Goal: Task Accomplishment & Management: Complete application form

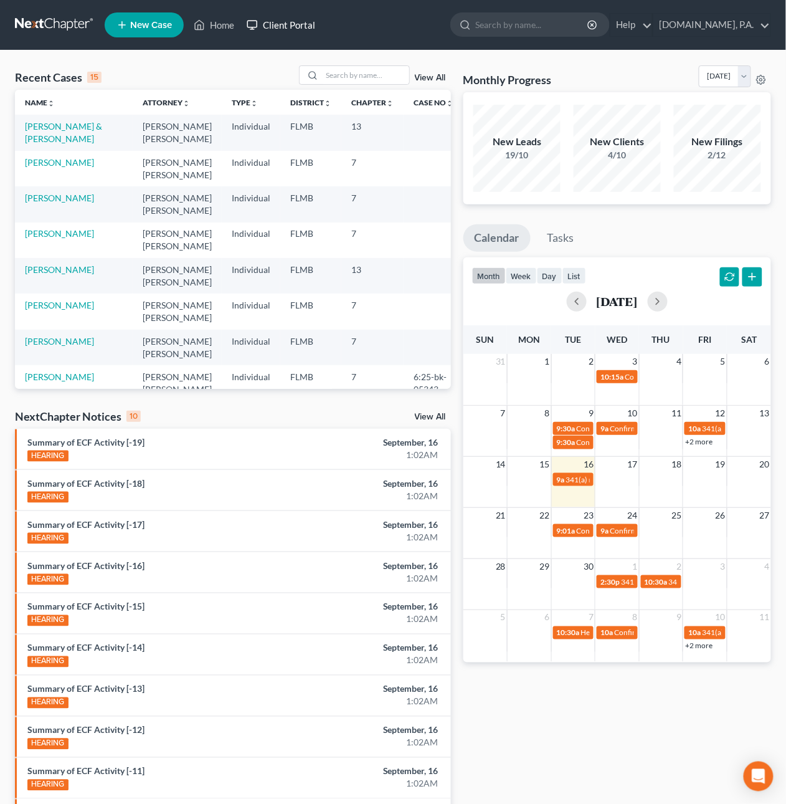
click at [292, 27] on link "Client Portal" at bounding box center [280, 25] width 81 height 22
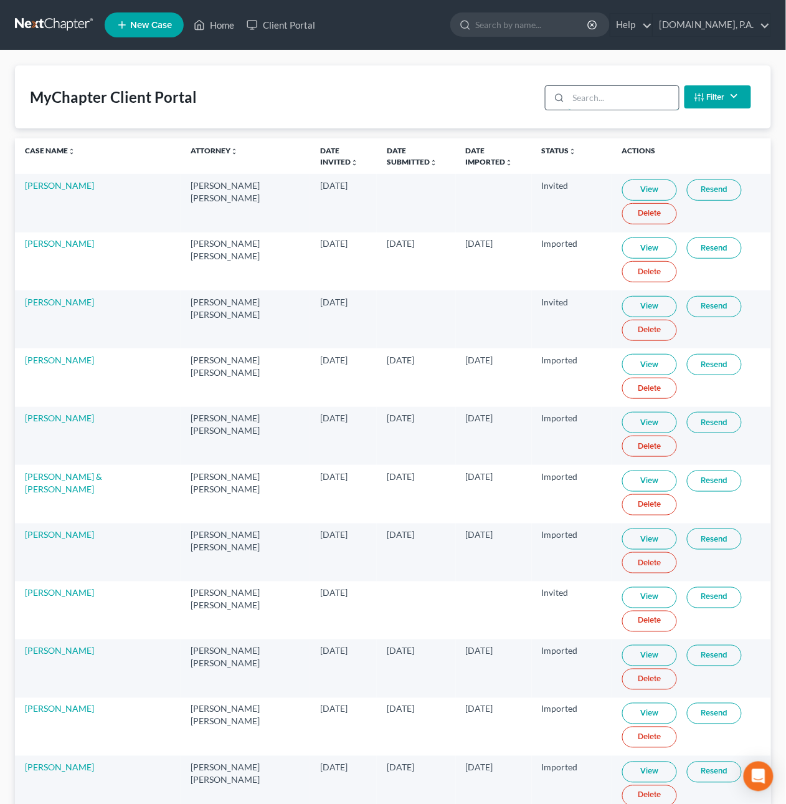
click at [610, 97] on input "search" at bounding box center [624, 98] width 110 height 24
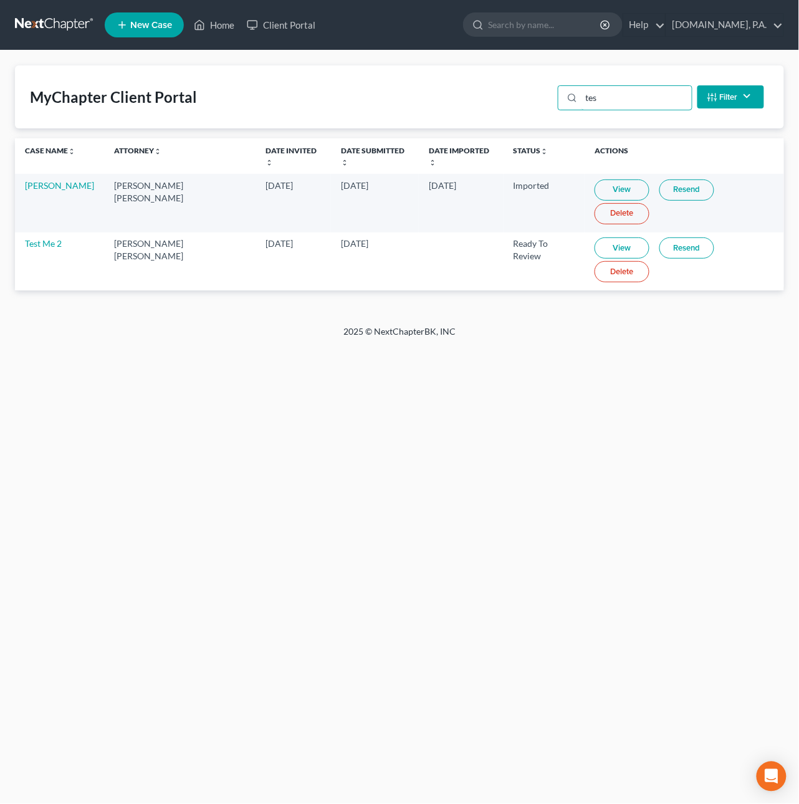
type input "tes"
click at [667, 237] on link "Resend" at bounding box center [686, 247] width 55 height 21
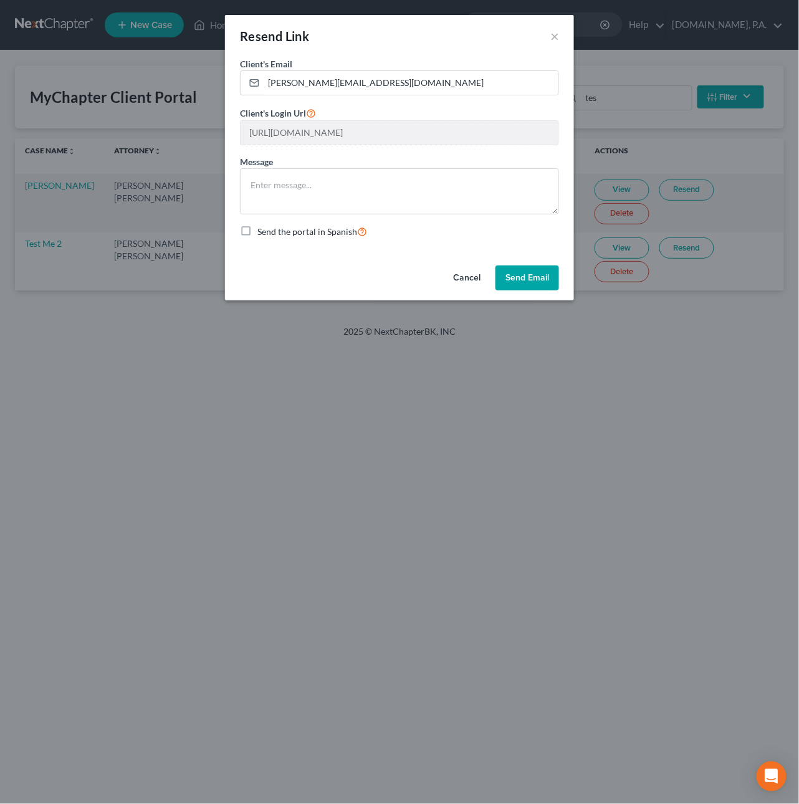
click at [534, 277] on button "Send Email" at bounding box center [527, 277] width 64 height 25
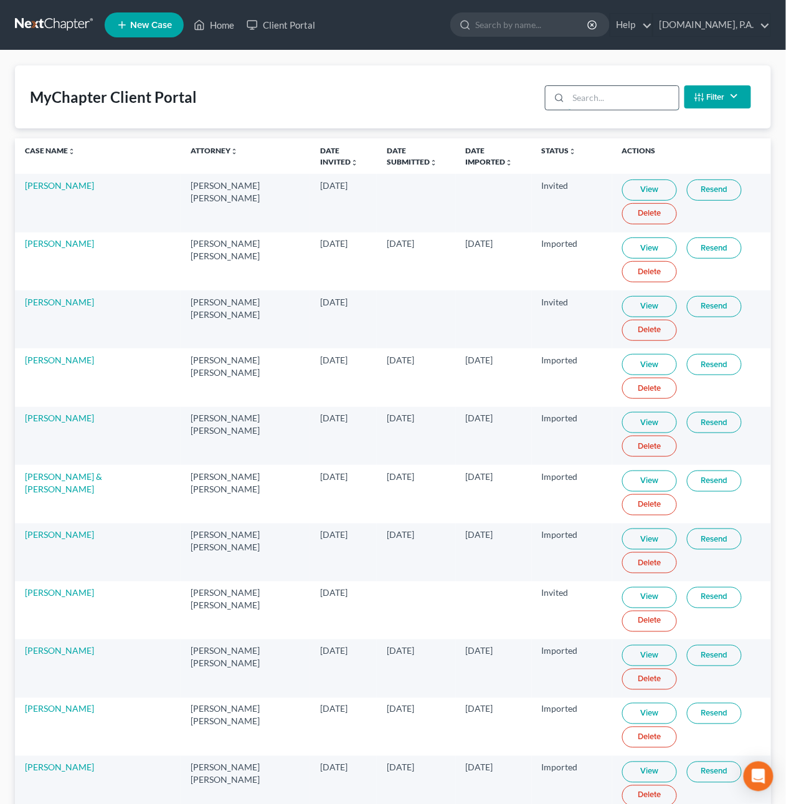
click at [632, 100] on input "search" at bounding box center [624, 98] width 110 height 24
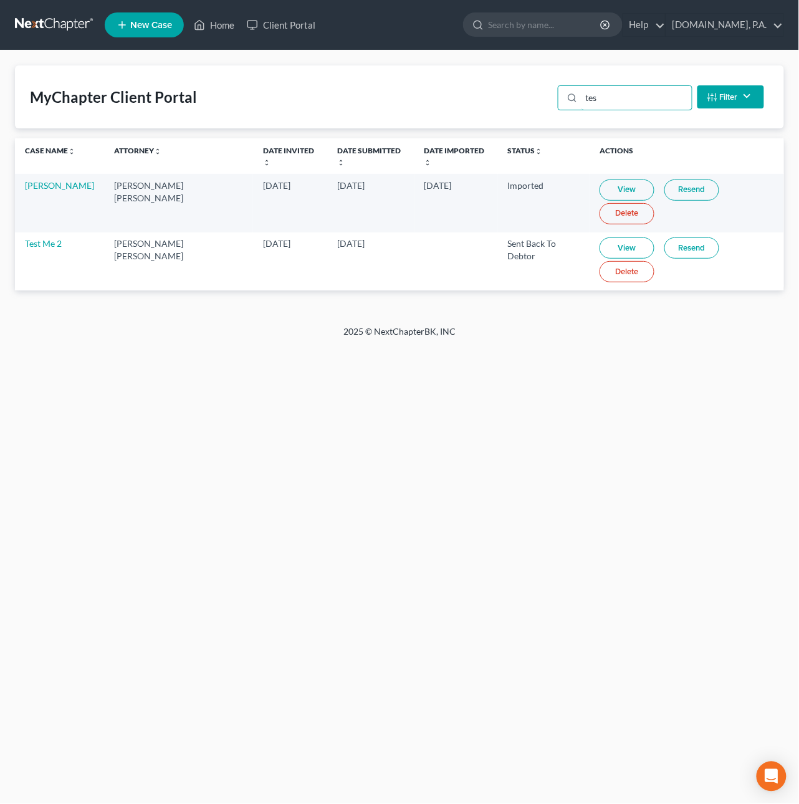
type input "tes"
click at [615, 244] on link "View" at bounding box center [626, 247] width 55 height 21
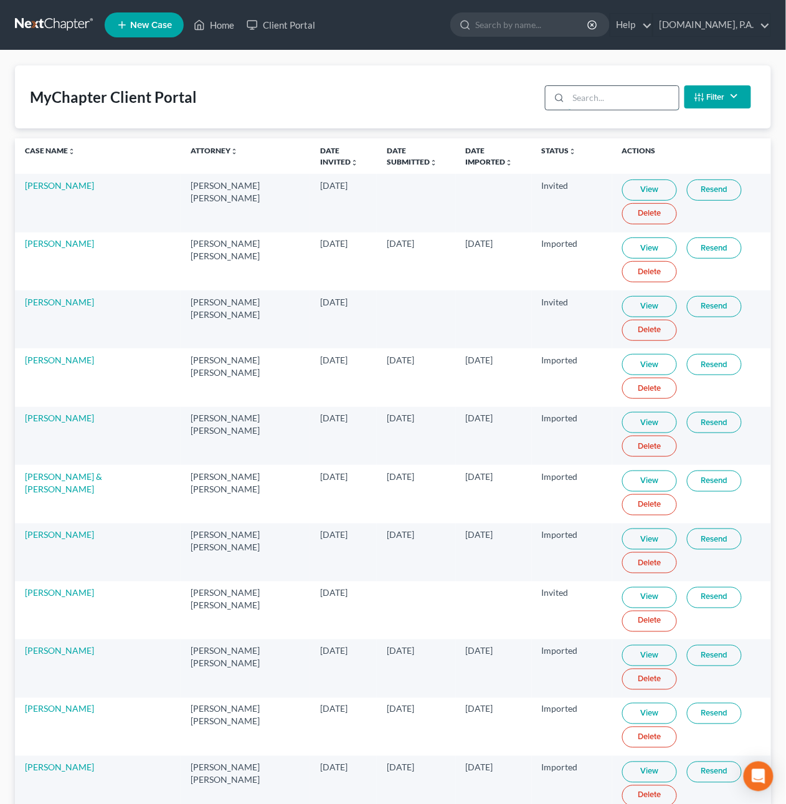
click at [612, 94] on input "search" at bounding box center [624, 98] width 110 height 24
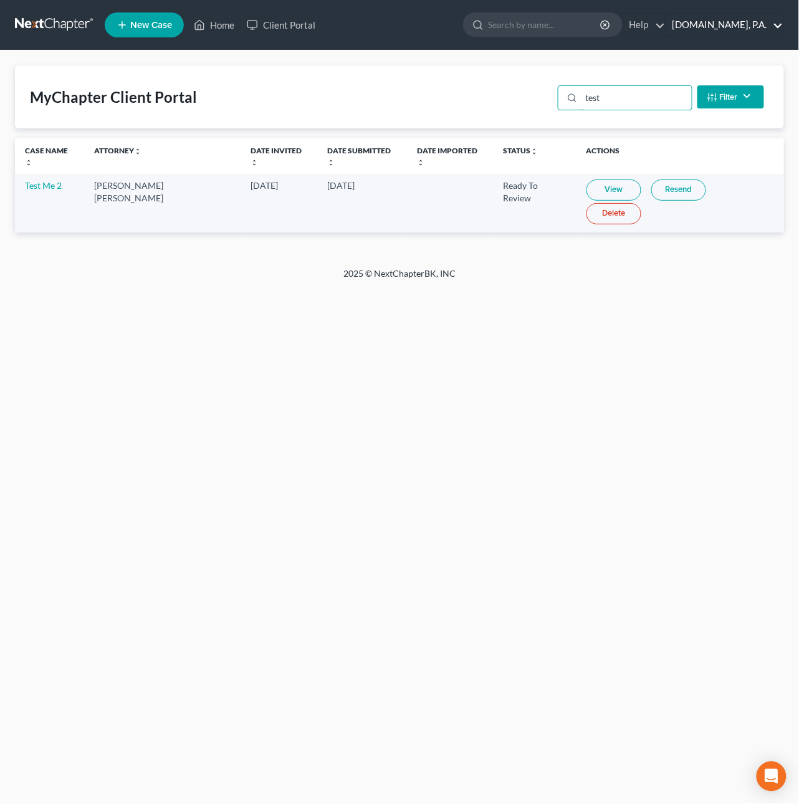
type input "test"
click at [712, 21] on link "[DOMAIN_NAME], P.A." at bounding box center [724, 25] width 117 height 22
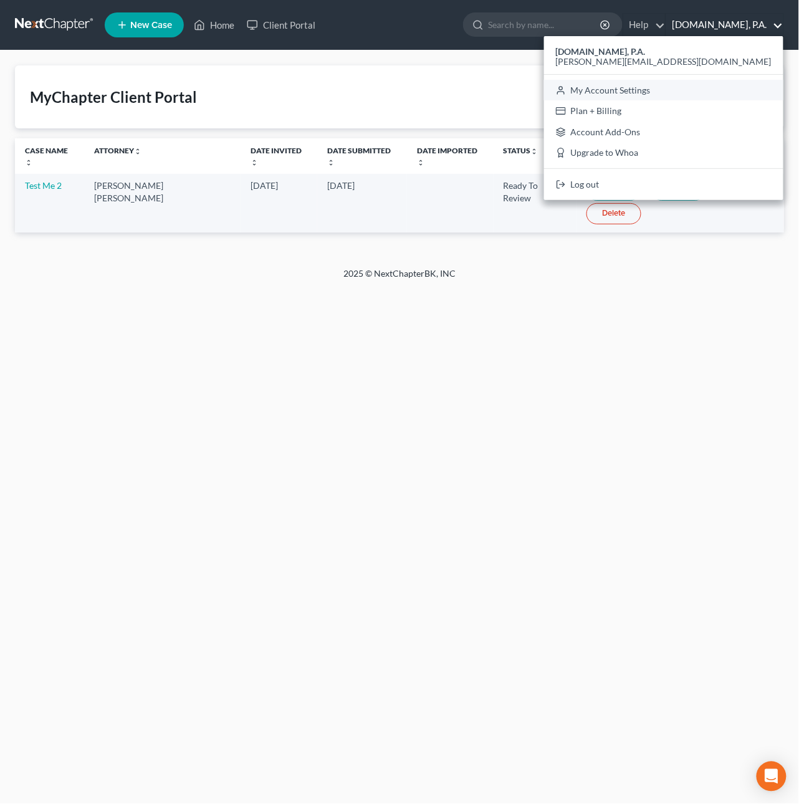
click at [729, 82] on link "My Account Settings" at bounding box center [663, 90] width 239 height 21
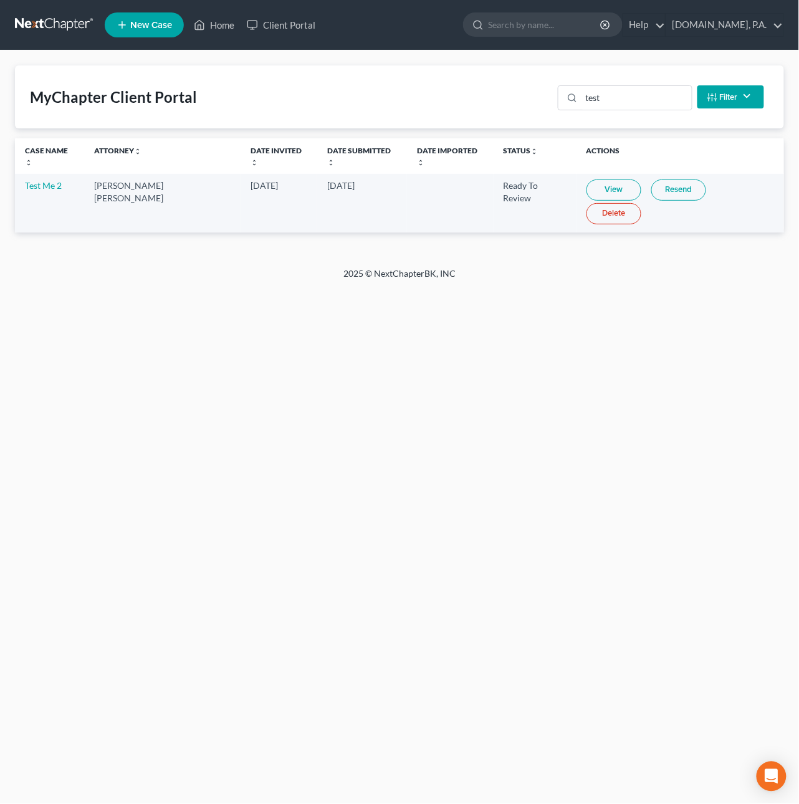
select select "24"
select select "9"
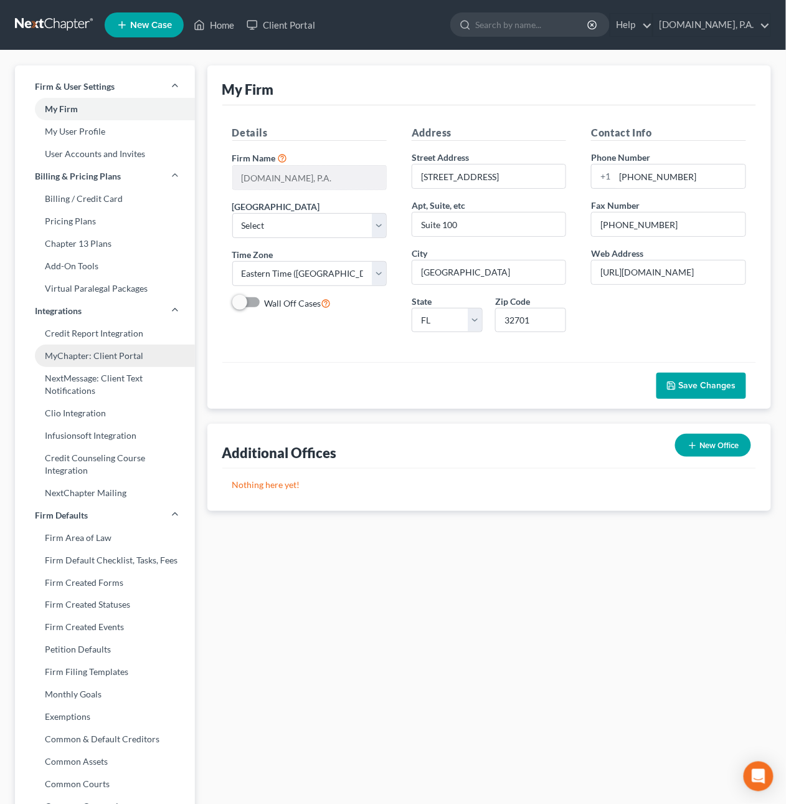
click at [90, 350] on link "MyChapter: Client Portal" at bounding box center [105, 356] width 180 height 22
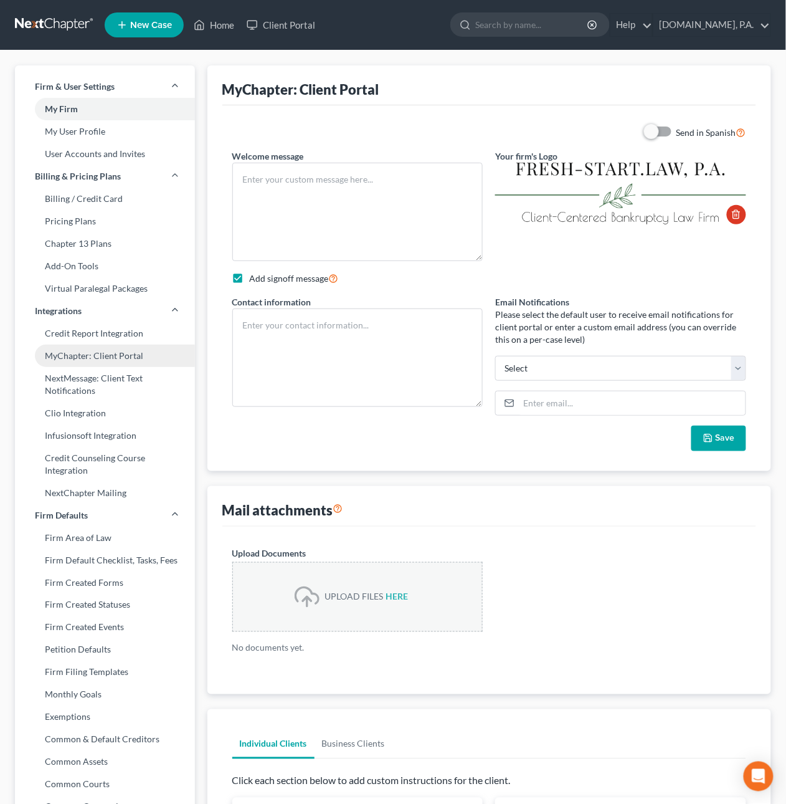
type textarea "Welcome to Fresh-Start.Law! Thank you for choosing us to assist you with the ba…"
checkbox input "true"
type textarea "____________________________________________ Legal Assistant Team's email: docu…"
type input "[EMAIL_ADDRESS][DOMAIN_NAME]"
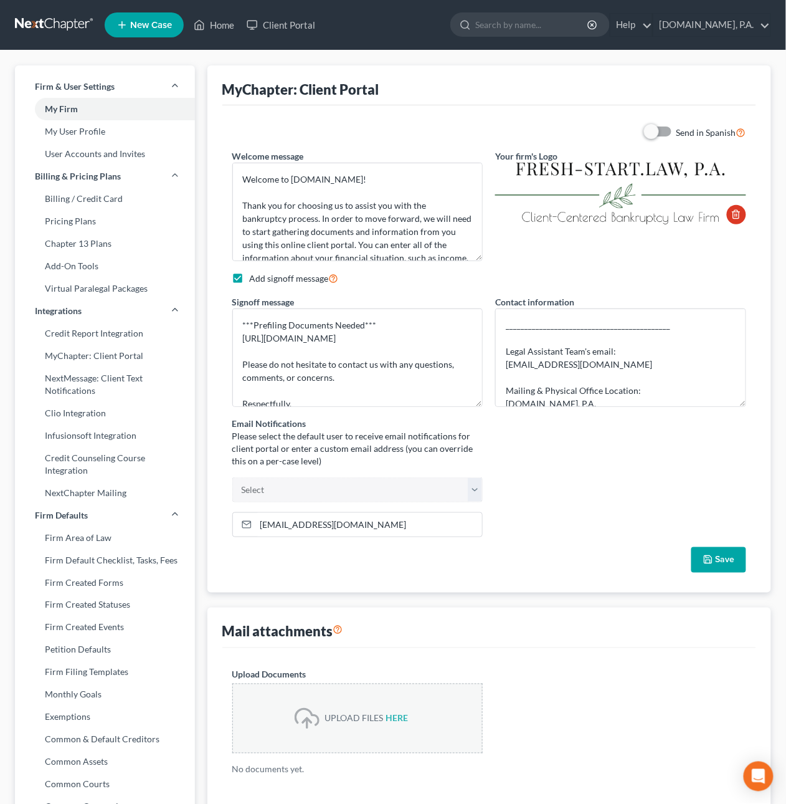
click at [55, 20] on link at bounding box center [55, 25] width 80 height 22
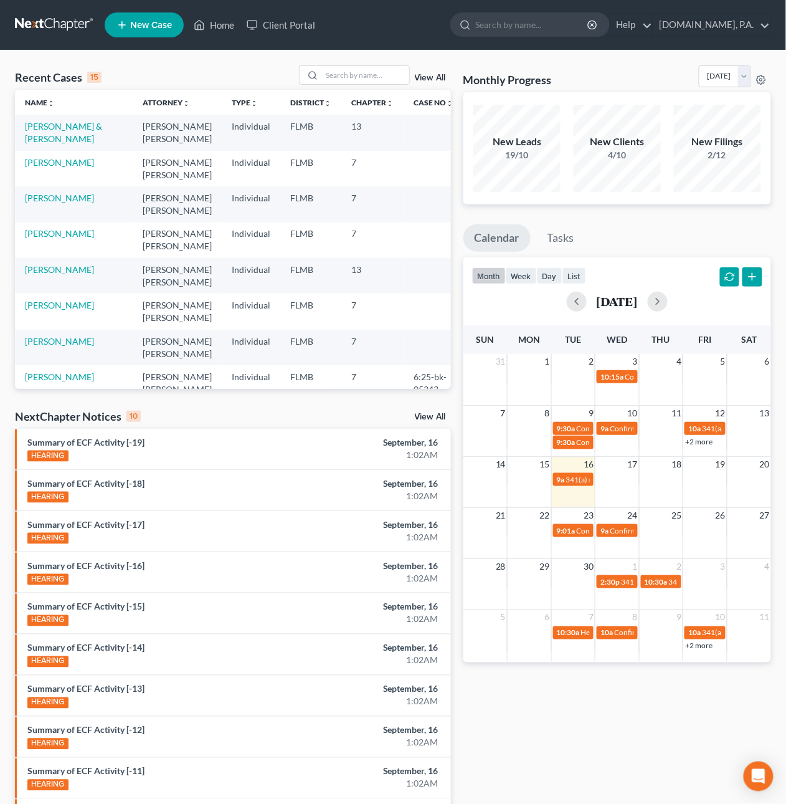
click at [421, 77] on link "View All" at bounding box center [430, 78] width 31 height 9
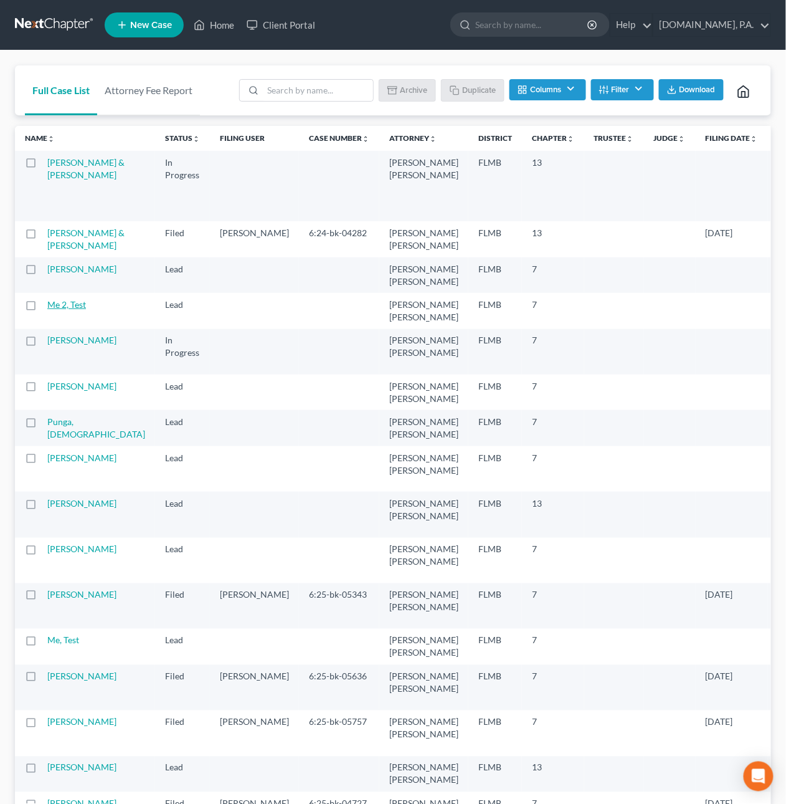
click at [59, 310] on link "Me 2, Test" at bounding box center [66, 304] width 39 height 11
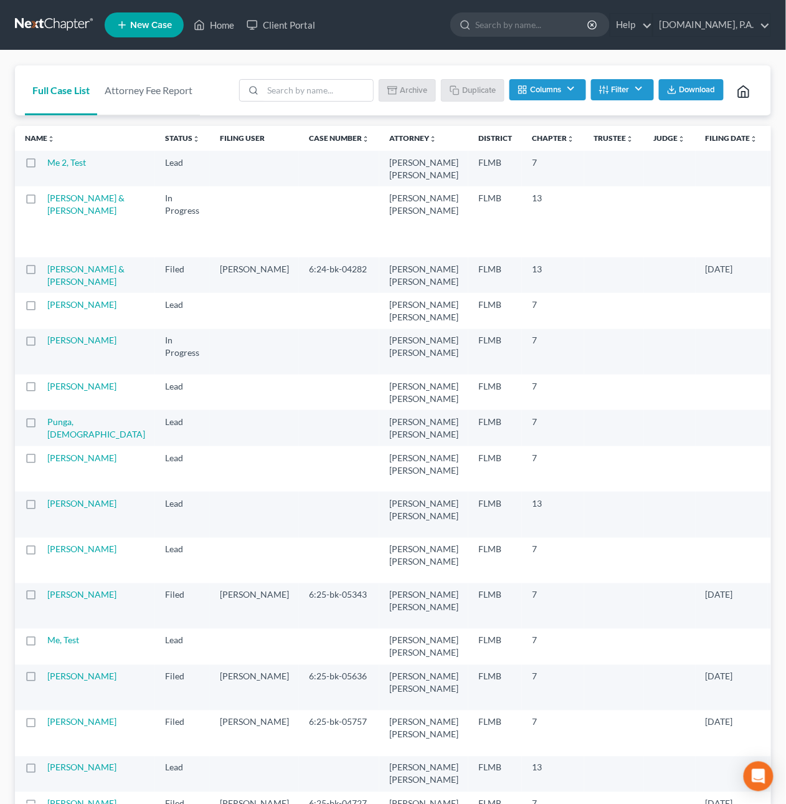
click at [42, 166] on label at bounding box center [42, 166] width 0 height 0
click at [47, 163] on input "checkbox" at bounding box center [51, 160] width 8 height 8
click at [409, 97] on button "Archive" at bounding box center [409, 89] width 56 height 21
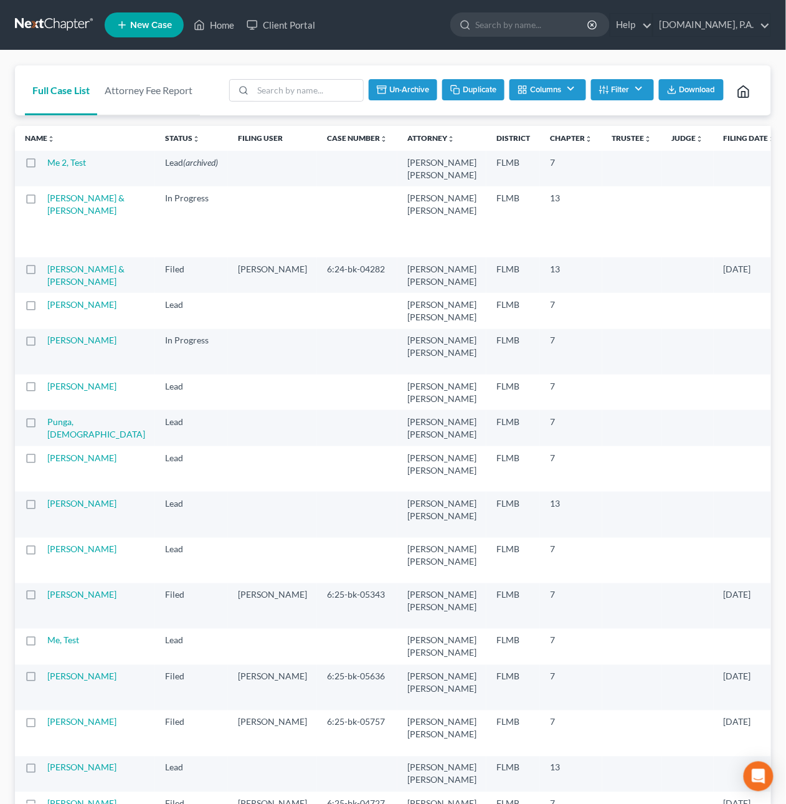
checkbox input "false"
click at [42, 644] on label at bounding box center [42, 644] width 0 height 0
click at [47, 642] on input "checkbox" at bounding box center [51, 638] width 8 height 8
click at [403, 92] on button "Archive" at bounding box center [409, 89] width 56 height 21
checkbox input "false"
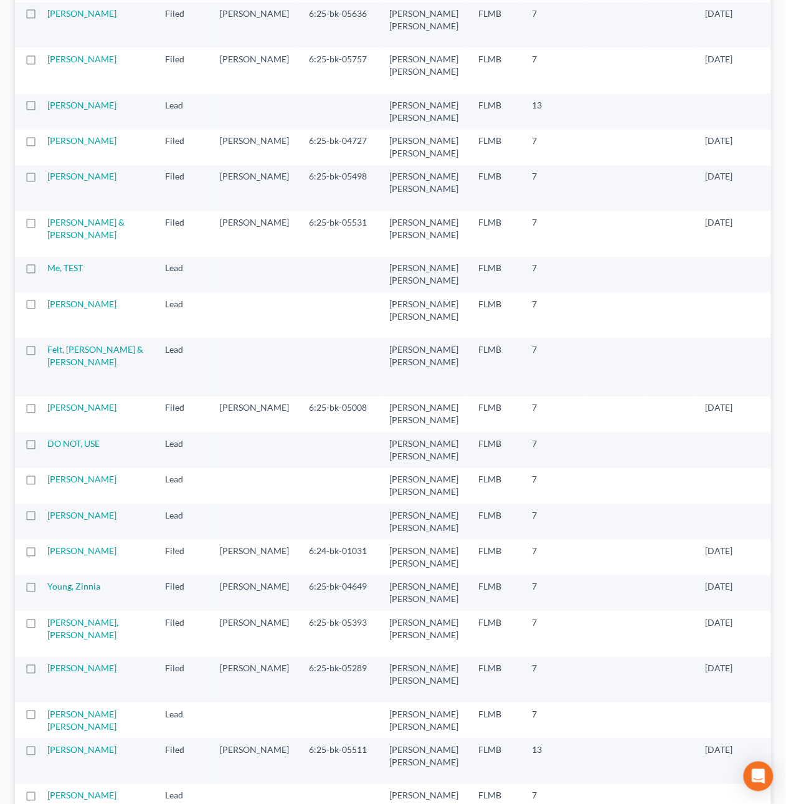
scroll to position [598, 0]
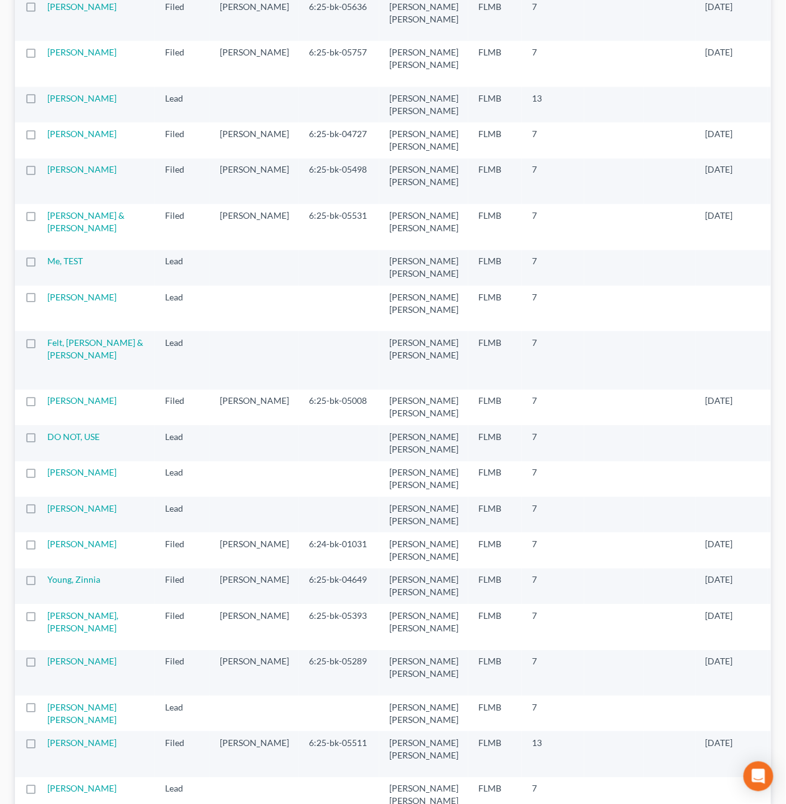
click at [42, 264] on label at bounding box center [42, 264] width 0 height 0
click at [47, 263] on input "checkbox" at bounding box center [51, 259] width 8 height 8
checkbox input "true"
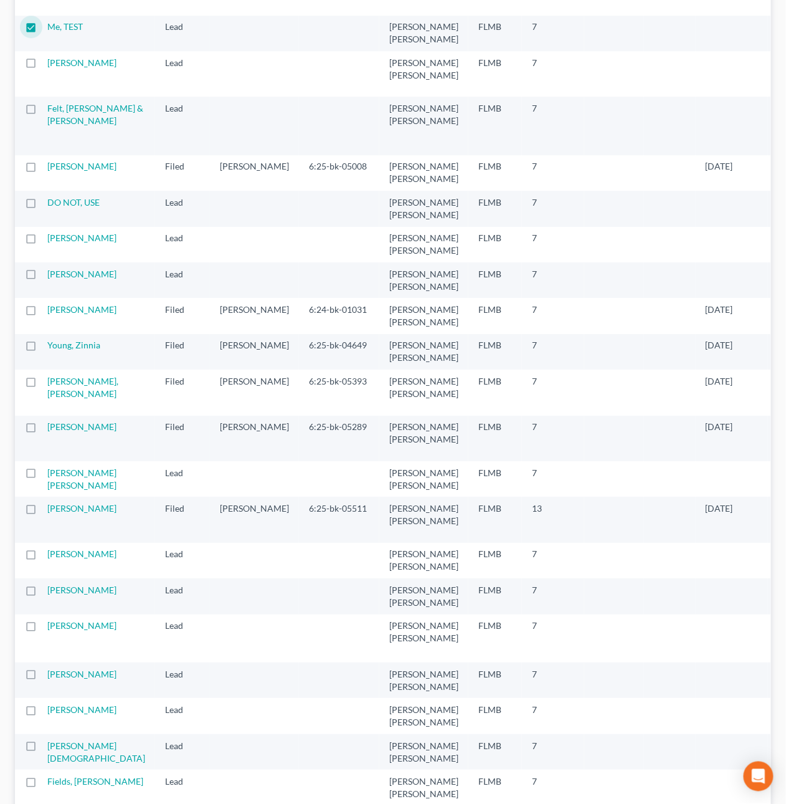
scroll to position [834, 0]
click at [42, 204] on label at bounding box center [42, 204] width 0 height 0
click at [47, 203] on input "checkbox" at bounding box center [51, 199] width 8 height 8
checkbox input "true"
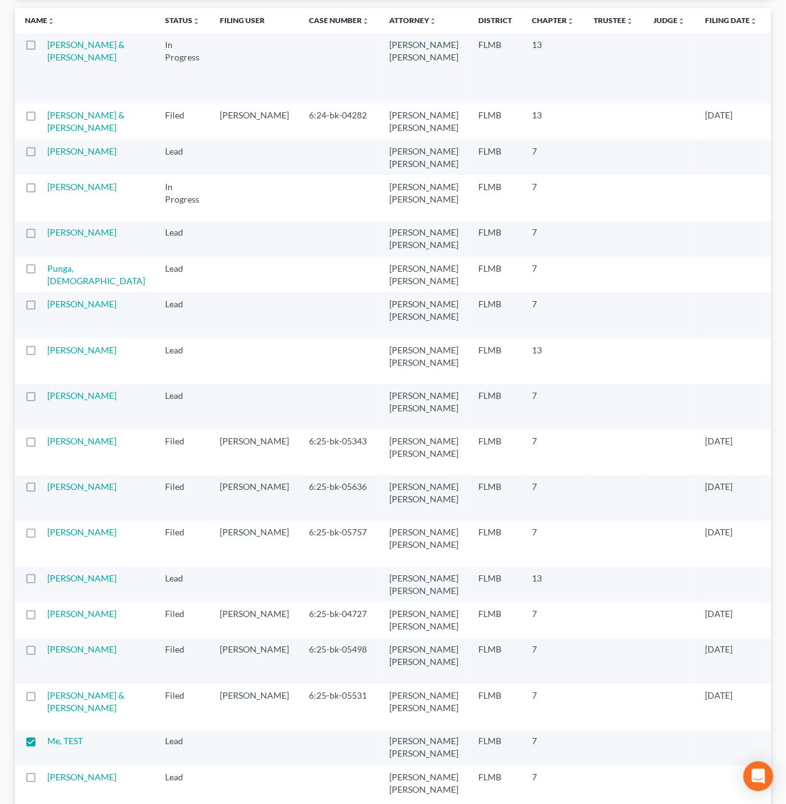
scroll to position [0, 0]
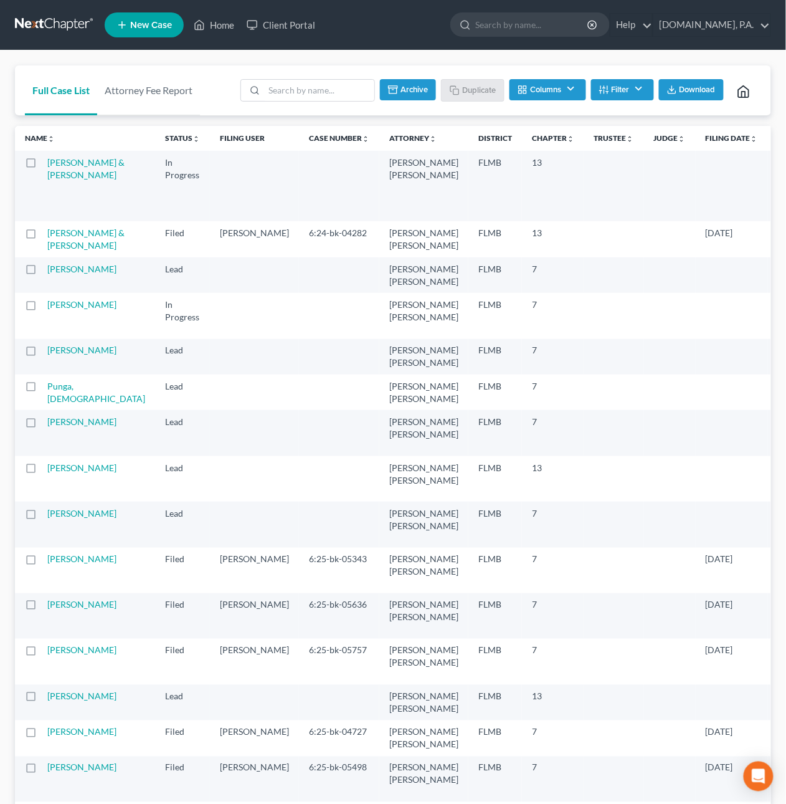
click at [407, 90] on button "Archive" at bounding box center [408, 89] width 56 height 21
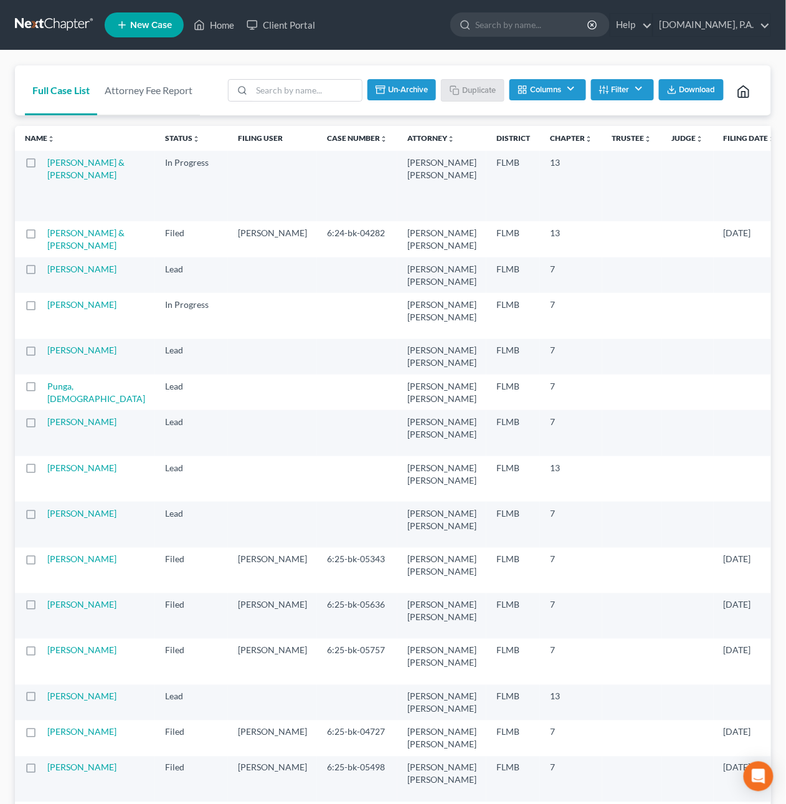
checkbox input "false"
click at [64, 20] on link at bounding box center [55, 25] width 80 height 22
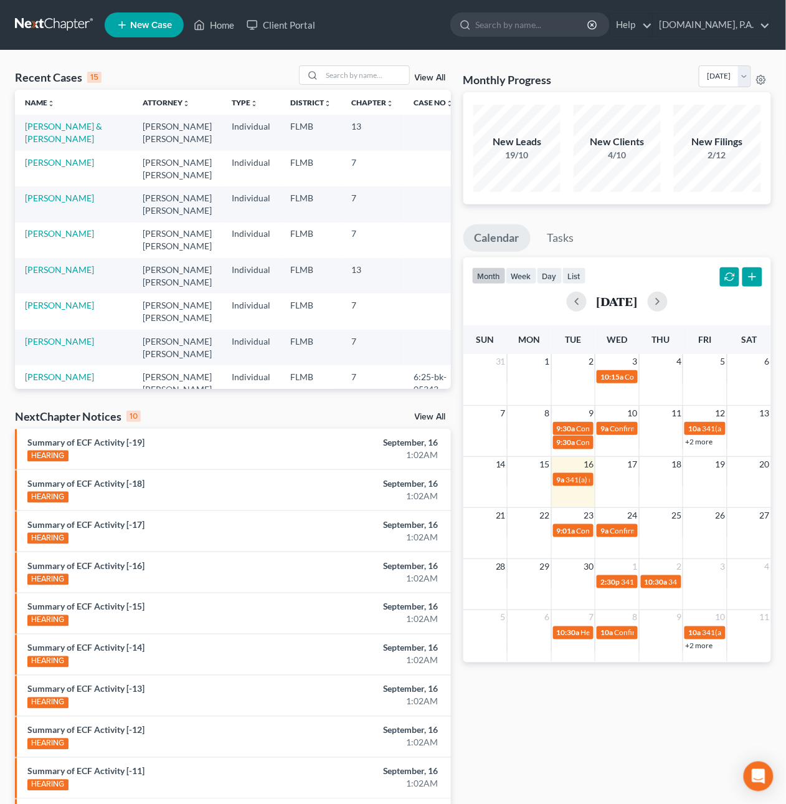
click at [153, 22] on span "New Case" at bounding box center [151, 25] width 42 height 9
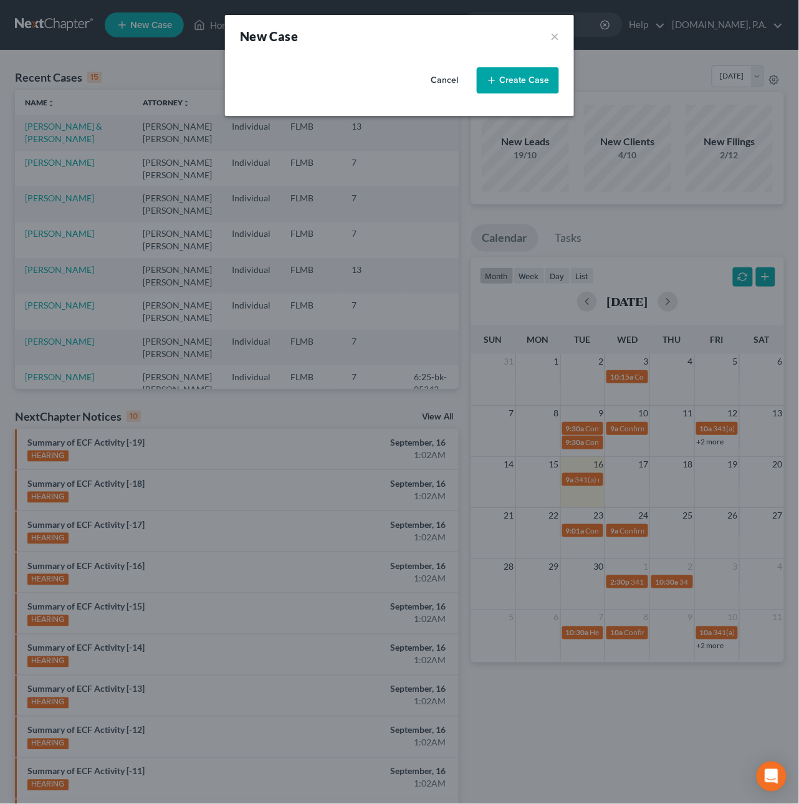
select select "15"
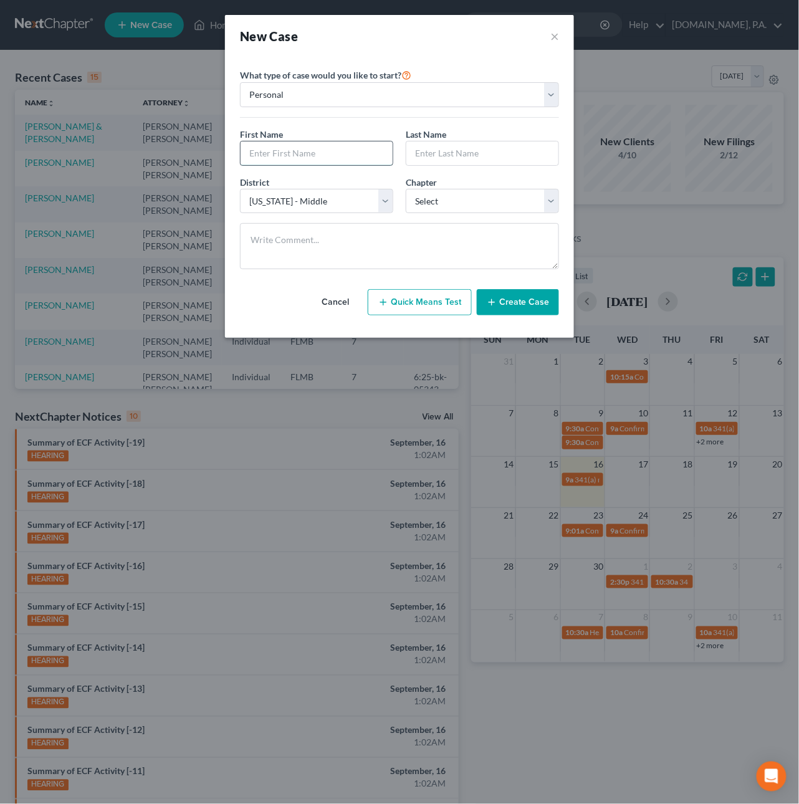
click at [257, 151] on input "text" at bounding box center [316, 153] width 152 height 24
type input "Test"
click at [434, 206] on select "Select 7 11 12 13" at bounding box center [482, 201] width 153 height 25
select select "0"
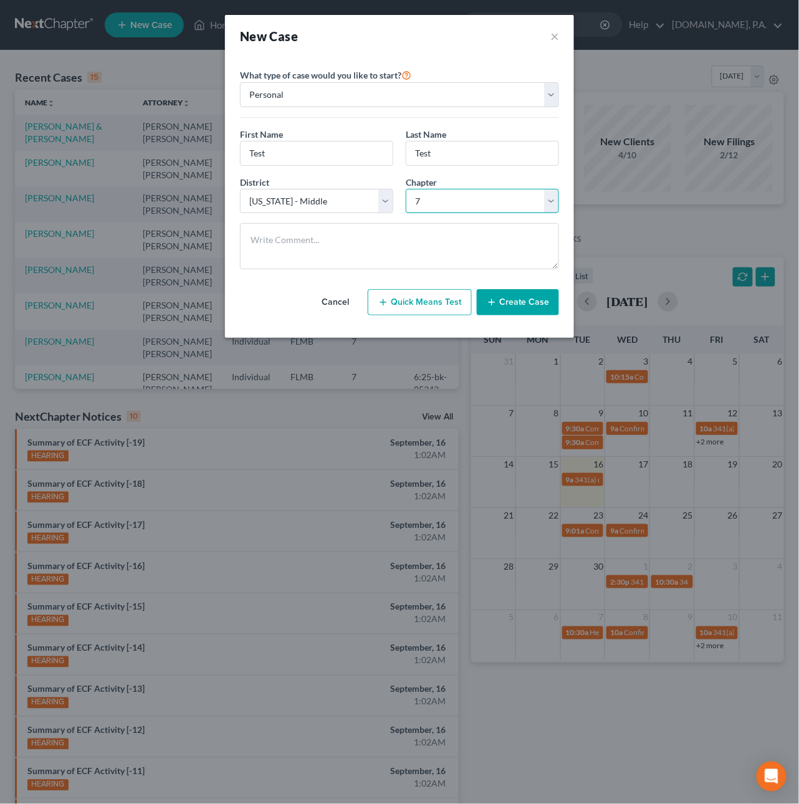
click at [406, 189] on select "Select 7 11 12 13" at bounding box center [482, 201] width 153 height 25
click at [518, 300] on button "Create Case" at bounding box center [518, 302] width 82 height 26
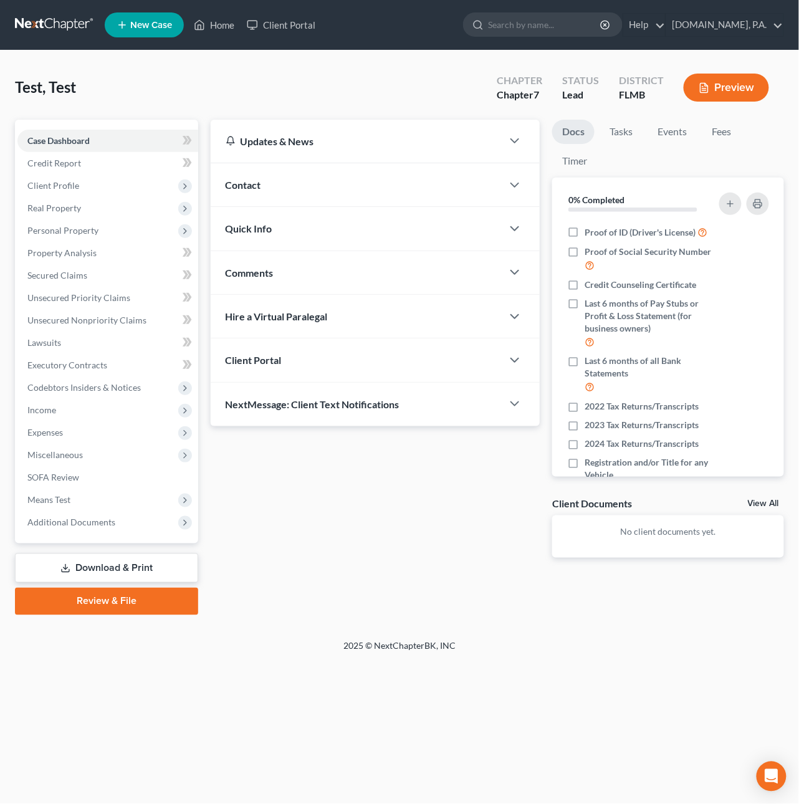
click at [490, 186] on div "Contact" at bounding box center [357, 184] width 292 height 43
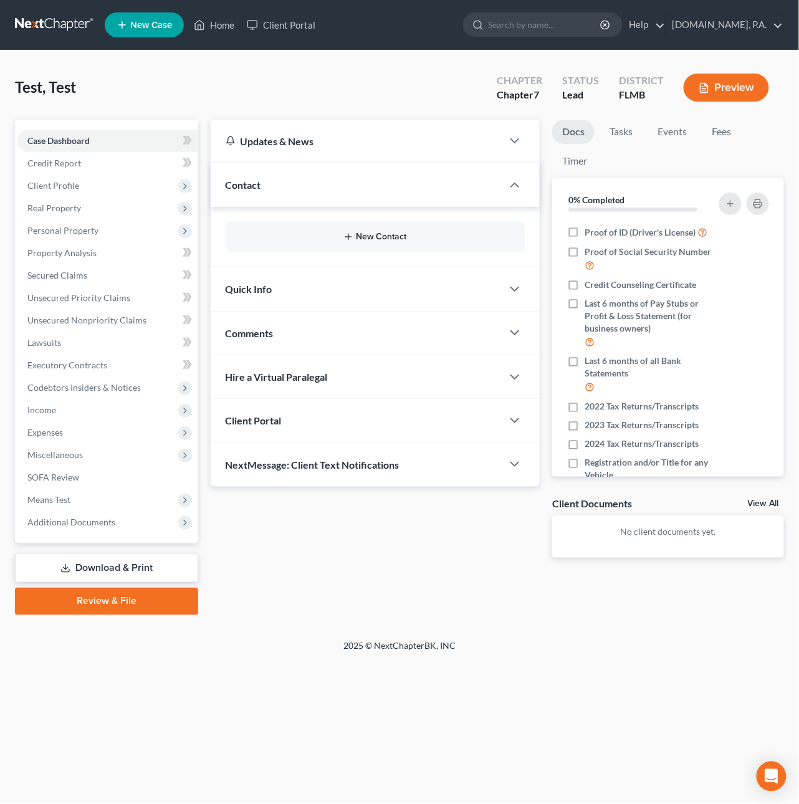
click at [402, 237] on button "New Contact" at bounding box center [375, 237] width 280 height 10
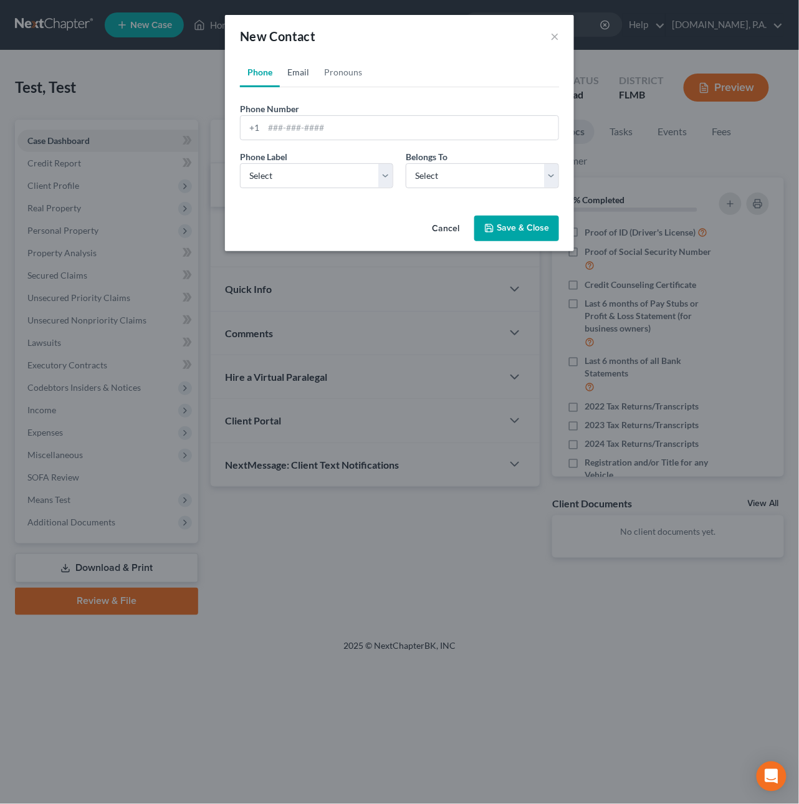
click at [300, 72] on link "Email" at bounding box center [298, 72] width 37 height 30
click at [291, 125] on input "email" at bounding box center [411, 128] width 295 height 24
type input "[PERSON_NAME][EMAIL_ADDRESS][DOMAIN_NAME]"
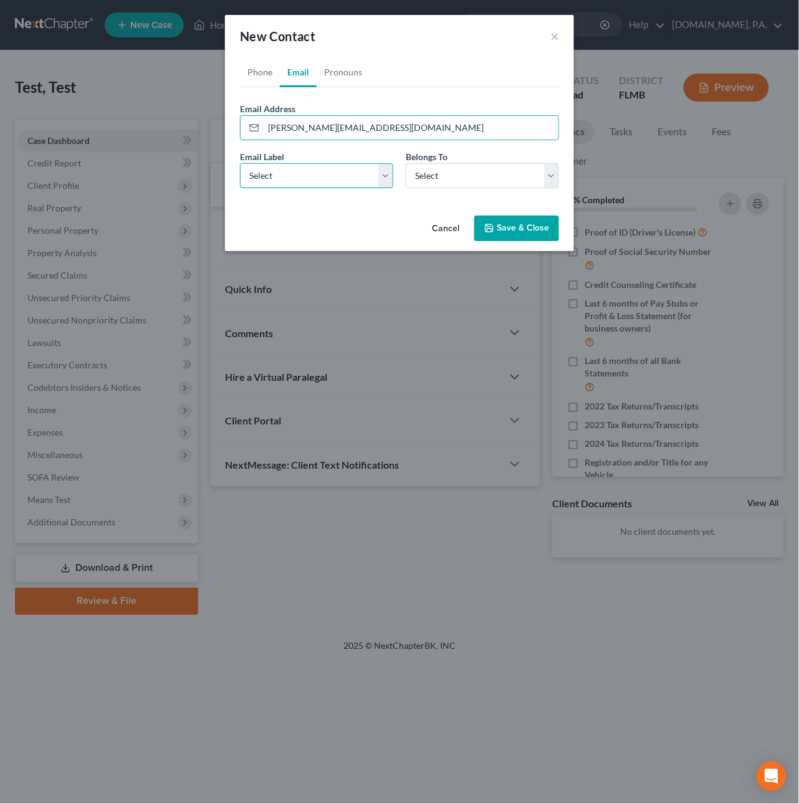
click at [244, 175] on select "Select Home Work Other" at bounding box center [316, 175] width 153 height 25
select select "0"
click at [240, 163] on select "Select Home Work Other" at bounding box center [316, 175] width 153 height 25
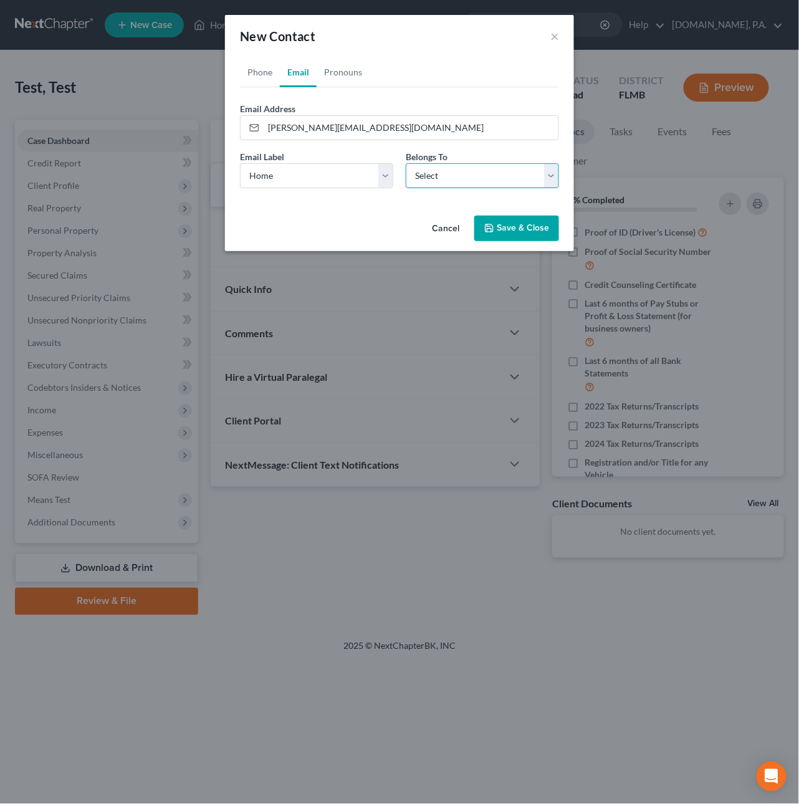
click at [438, 174] on select "Select Client Other" at bounding box center [482, 175] width 153 height 25
click at [406, 163] on select "Select Client Other" at bounding box center [482, 175] width 153 height 25
click at [437, 169] on select "Select Client Other" at bounding box center [482, 175] width 153 height 25
select select "0"
click at [406, 163] on select "Select Client Other" at bounding box center [482, 175] width 153 height 25
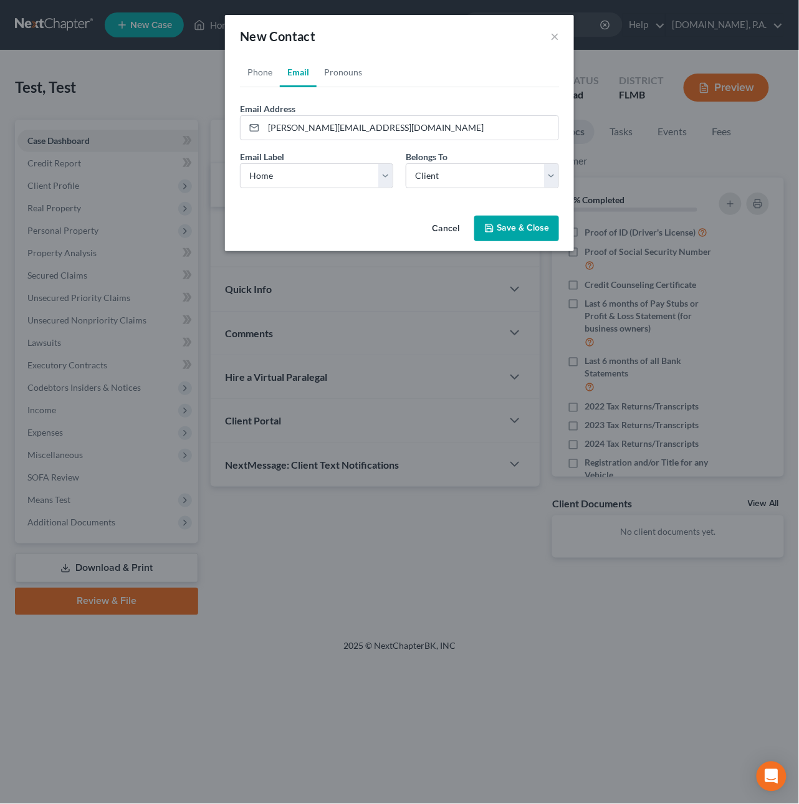
click at [492, 221] on button "Save & Close" at bounding box center [516, 229] width 85 height 26
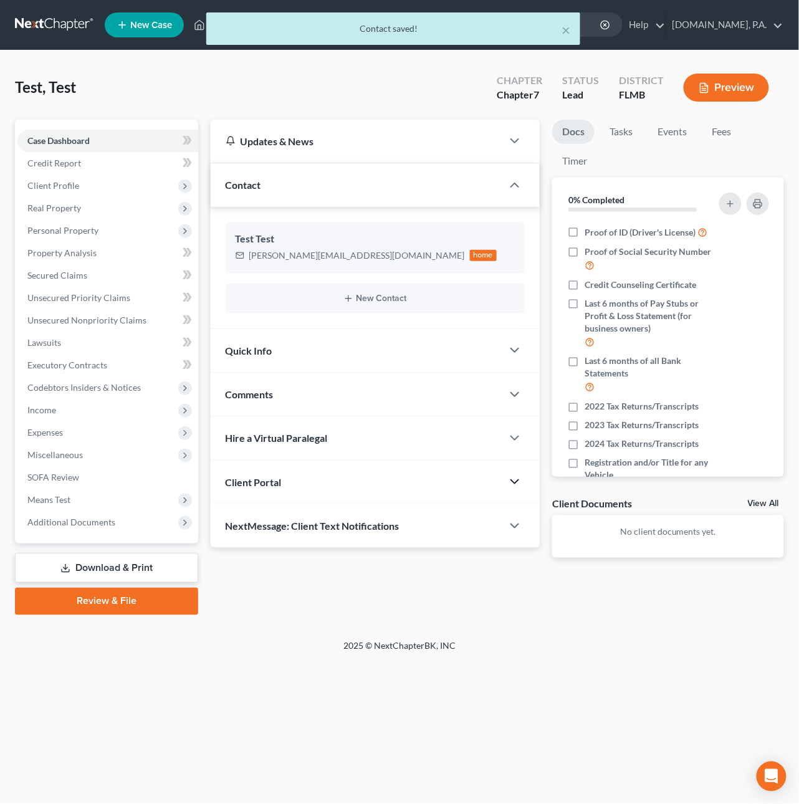
click at [518, 478] on icon "button" at bounding box center [514, 481] width 15 height 15
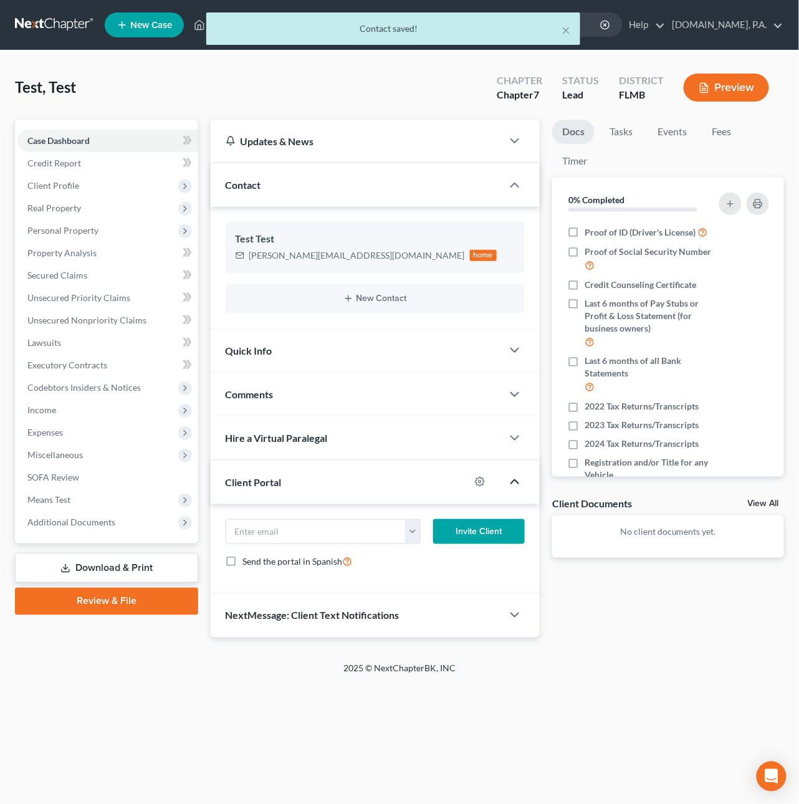
click at [508, 535] on button "Invite Client" at bounding box center [479, 531] width 92 height 25
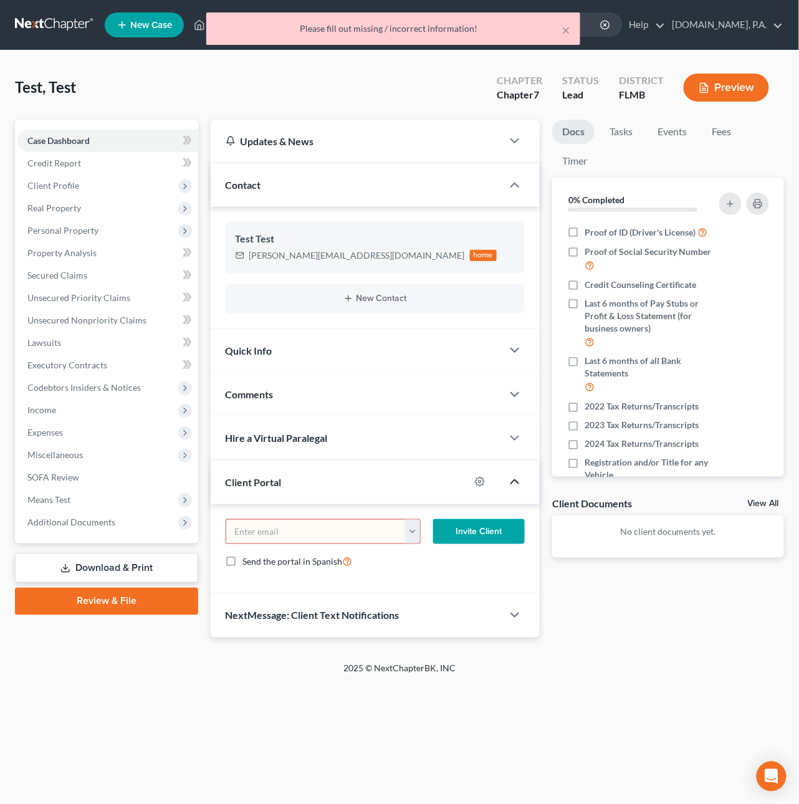
click at [280, 533] on input "email" at bounding box center [316, 532] width 180 height 24
click at [409, 535] on button "button" at bounding box center [412, 532] width 15 height 24
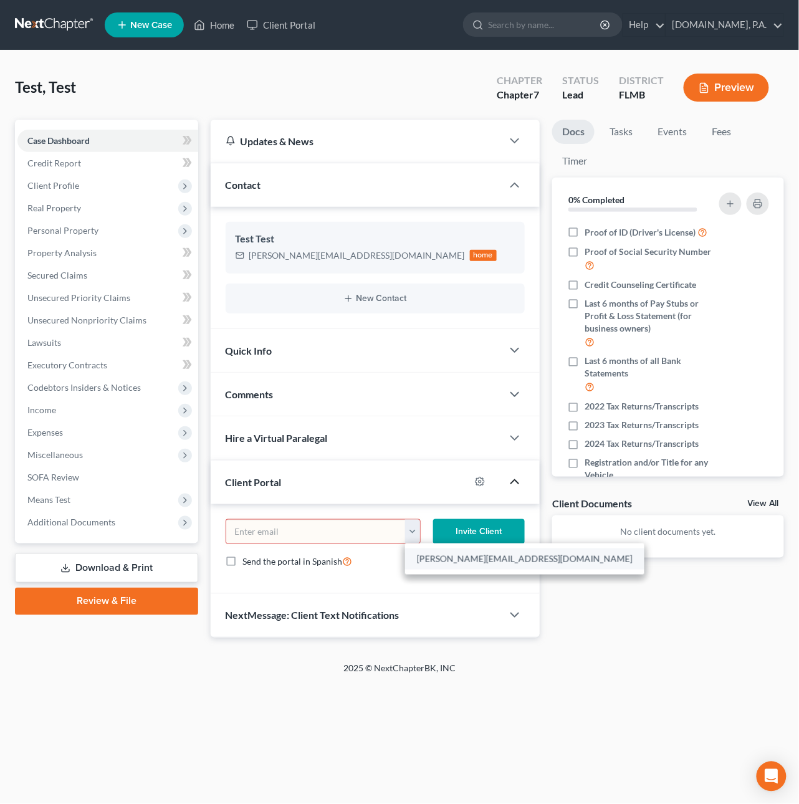
click at [427, 557] on link "[PERSON_NAME][EMAIL_ADDRESS][DOMAIN_NAME]" at bounding box center [524, 558] width 239 height 21
type input "[PERSON_NAME][EMAIL_ADDRESS][DOMAIN_NAME]"
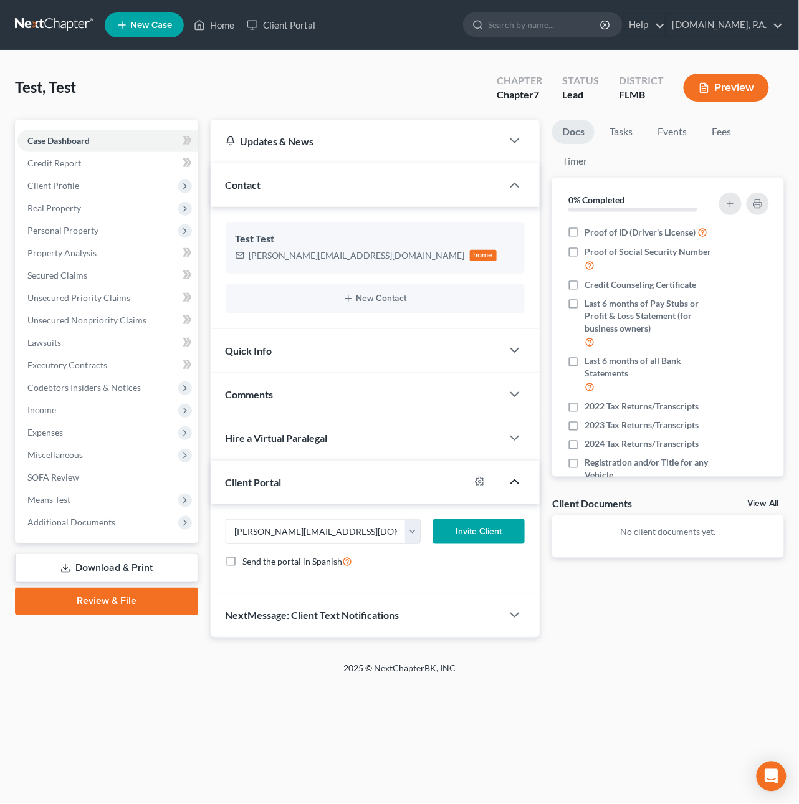
click at [460, 532] on button "Invite Client" at bounding box center [479, 531] width 92 height 25
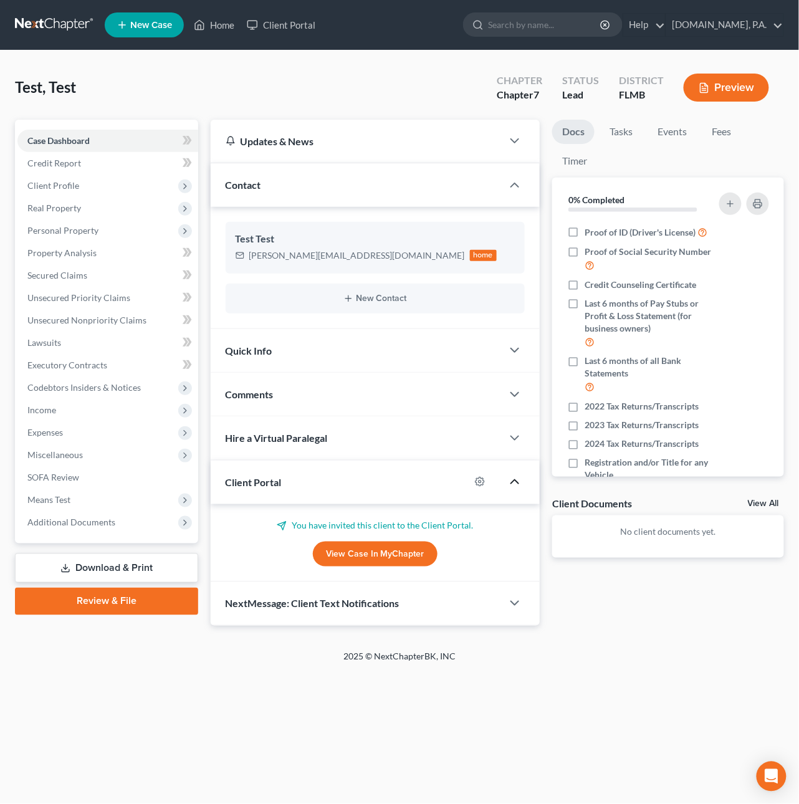
click at [485, 484] on div at bounding box center [486, 482] width 32 height 20
click at [482, 483] on icon "button" at bounding box center [480, 482] width 10 height 10
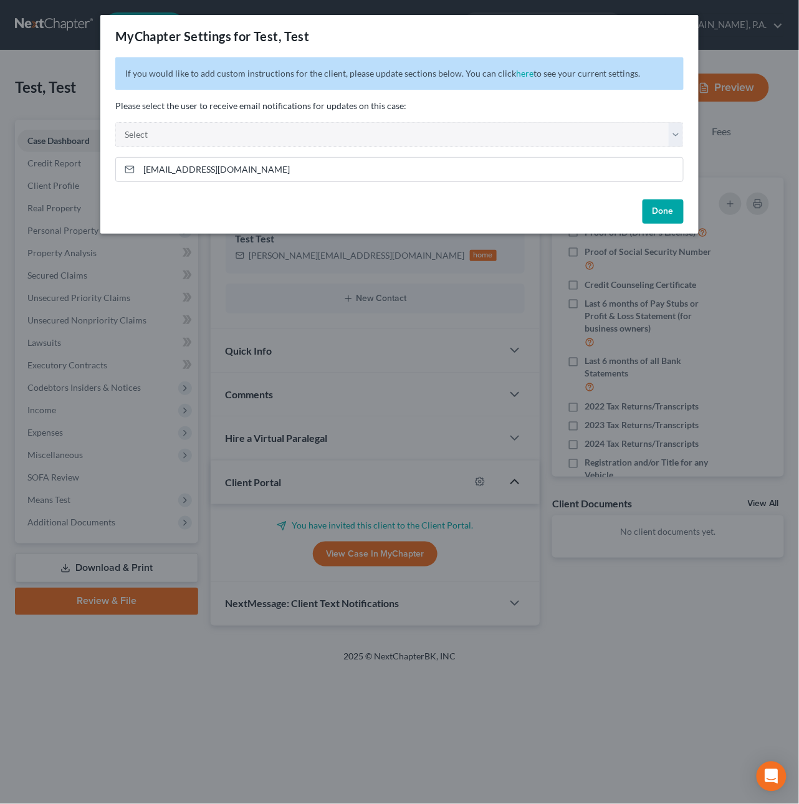
click at [663, 217] on button "Done" at bounding box center [662, 211] width 41 height 25
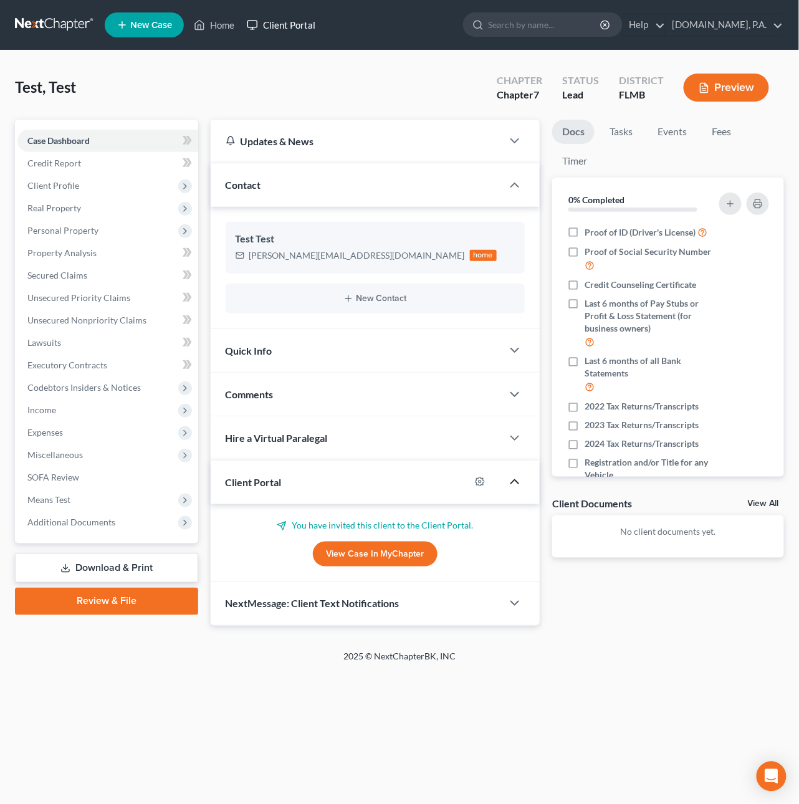
click at [277, 22] on link "Client Portal" at bounding box center [280, 25] width 81 height 22
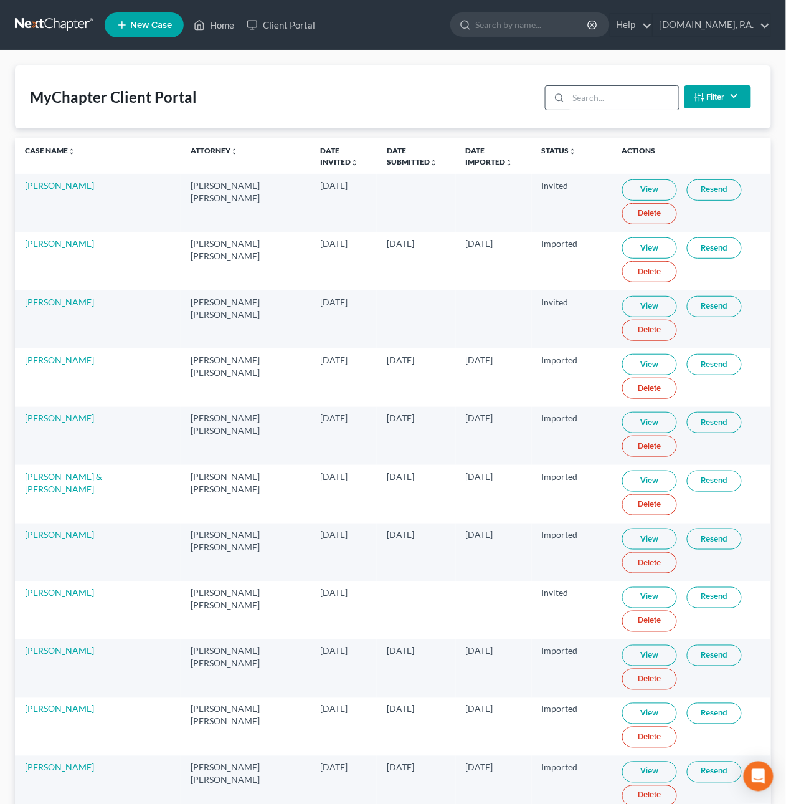
click at [569, 98] on div at bounding box center [557, 98] width 23 height 24
click at [584, 95] on input "search" at bounding box center [624, 98] width 110 height 24
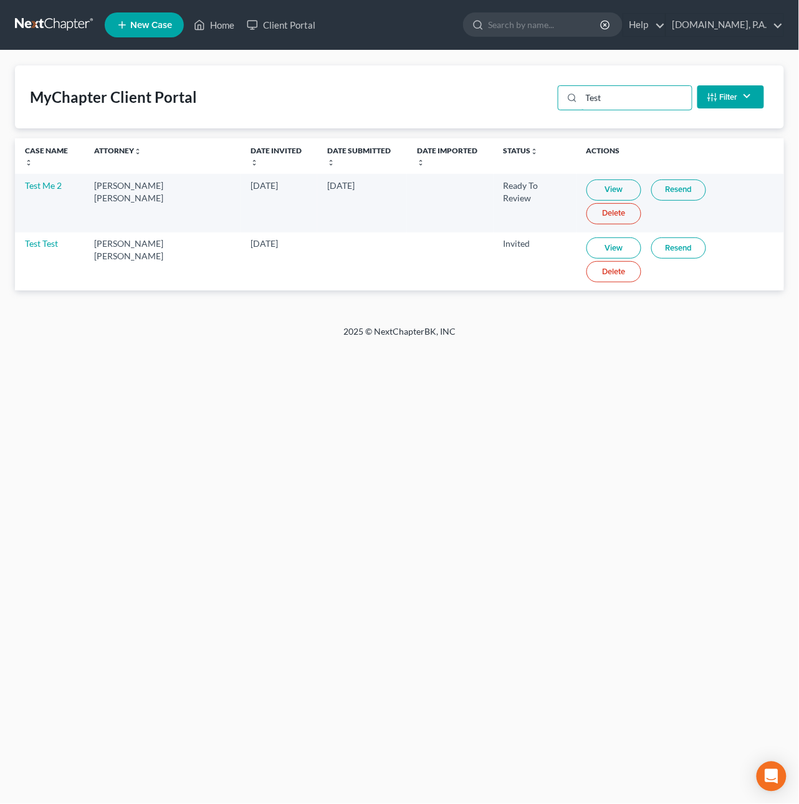
type input "Test"
click at [659, 237] on link "Resend" at bounding box center [678, 247] width 55 height 21
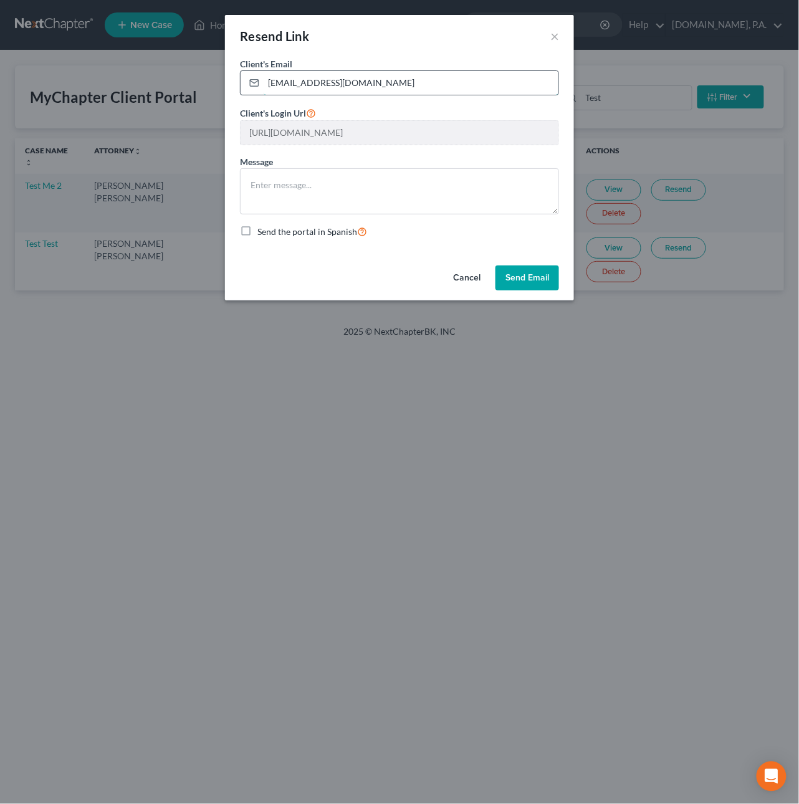
drag, startPoint x: 310, startPoint y: 84, endPoint x: 254, endPoint y: 74, distance: 56.4
click at [254, 74] on div "[EMAIL_ADDRESS][DOMAIN_NAME]" at bounding box center [399, 82] width 319 height 25
click at [470, 275] on button "Cancel" at bounding box center [466, 277] width 47 height 25
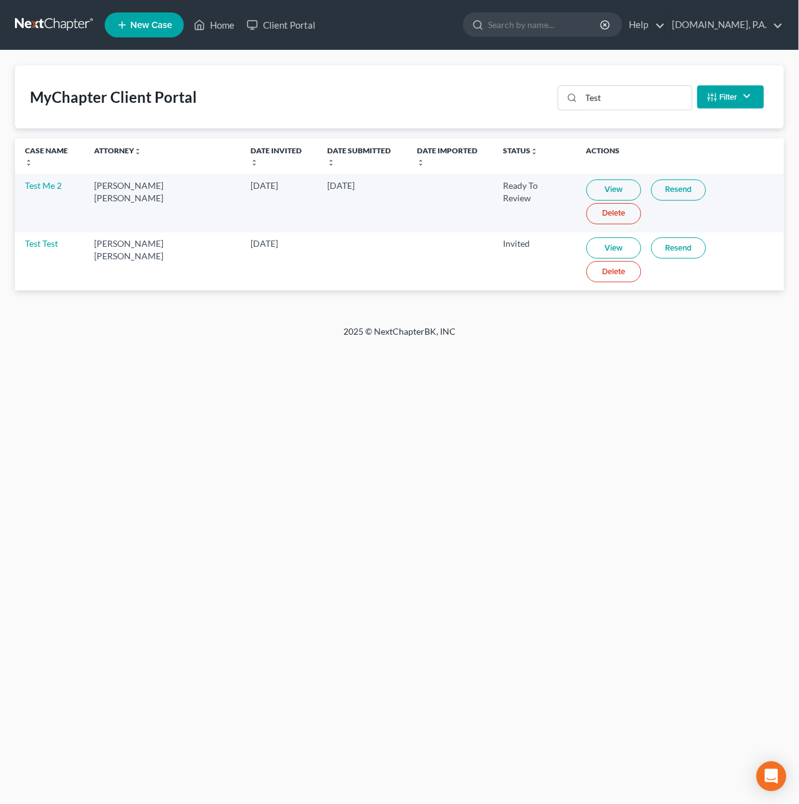
click at [651, 237] on link "Resend" at bounding box center [678, 247] width 55 height 21
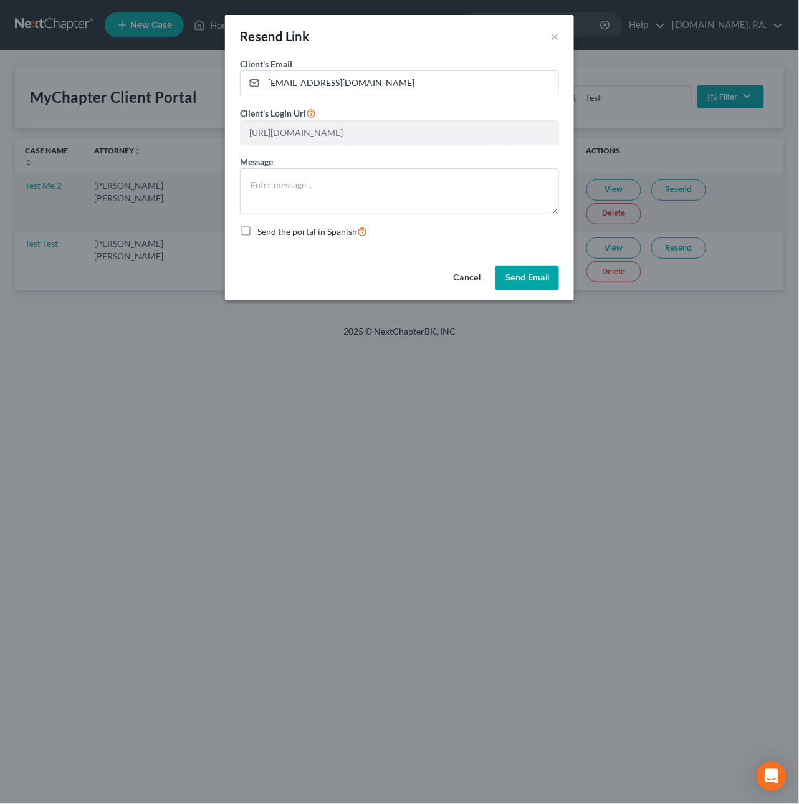
click at [465, 277] on button "Cancel" at bounding box center [466, 277] width 47 height 25
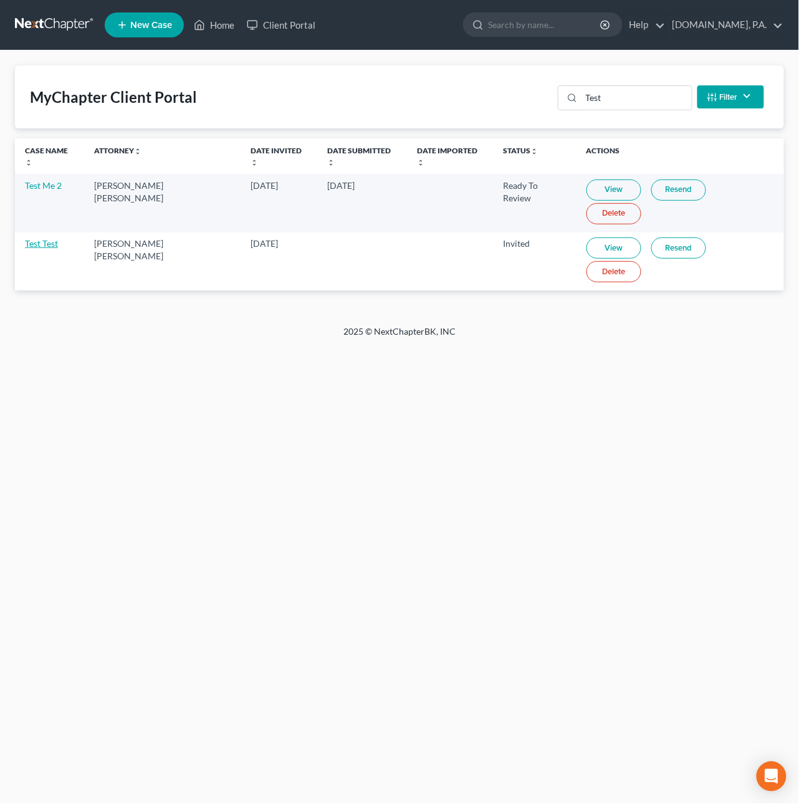
click at [47, 238] on link "Test Test" at bounding box center [41, 243] width 33 height 11
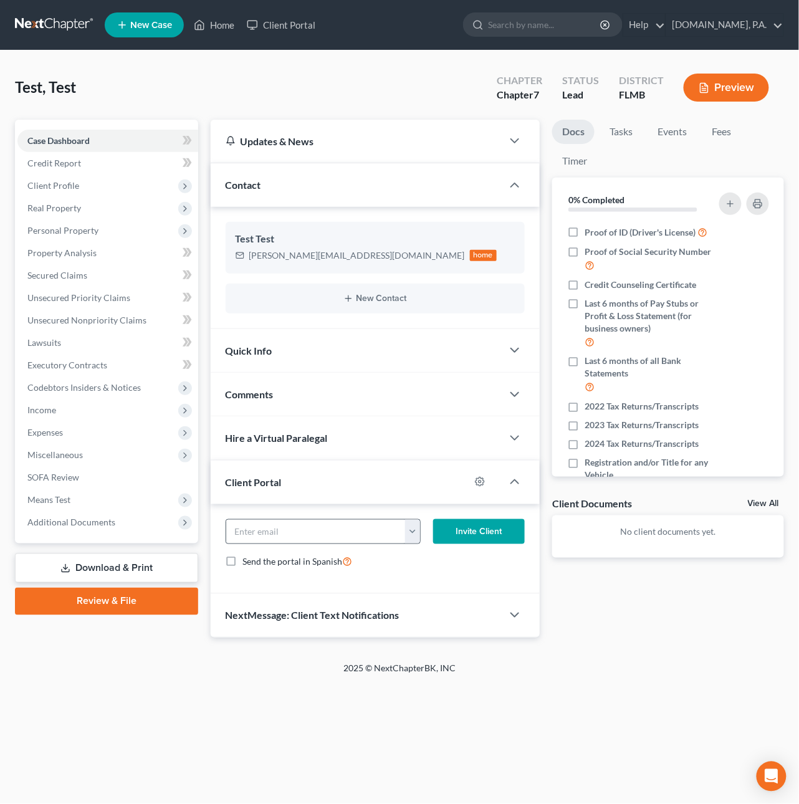
click at [414, 532] on button "button" at bounding box center [412, 532] width 15 height 24
click at [477, 484] on icon "button" at bounding box center [480, 482] width 10 height 10
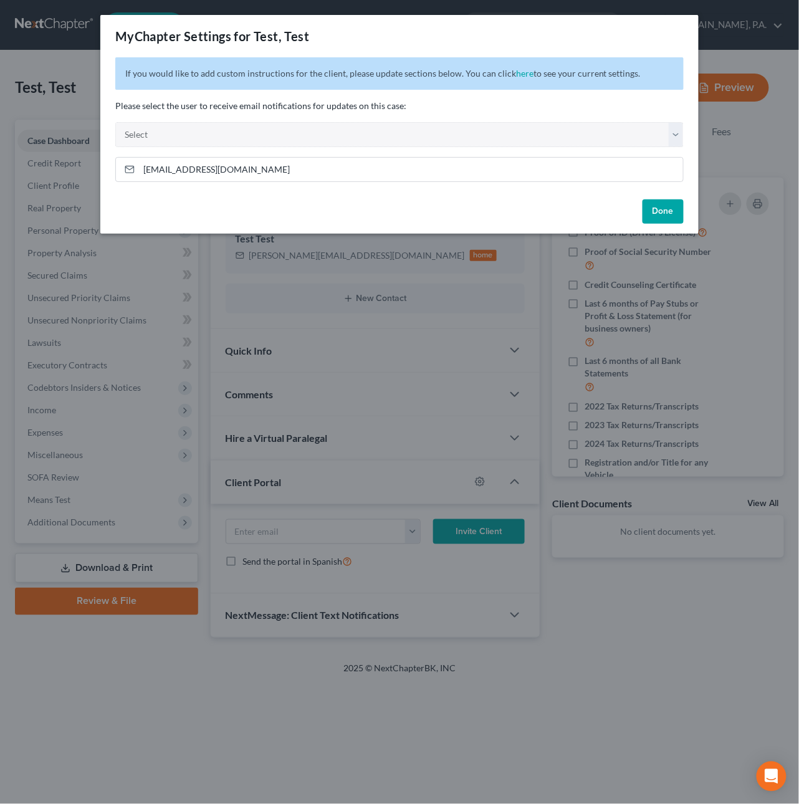
click at [656, 213] on button "Done" at bounding box center [662, 211] width 41 height 25
